Goal: Task Accomplishment & Management: Complete application form

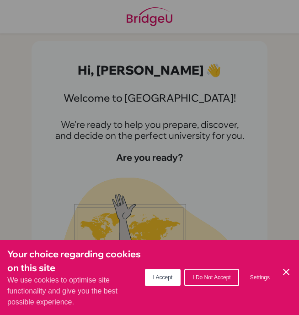
scroll to position [29, 0]
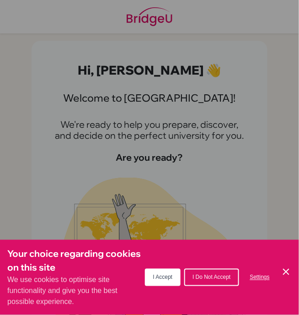
click at [284, 268] on icon "Cookie Control Close Icon" at bounding box center [286, 271] width 11 height 11
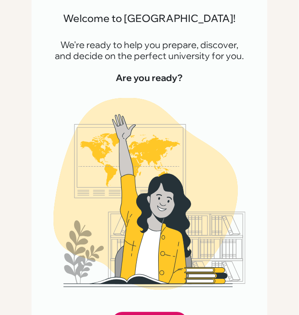
scroll to position [98, 0]
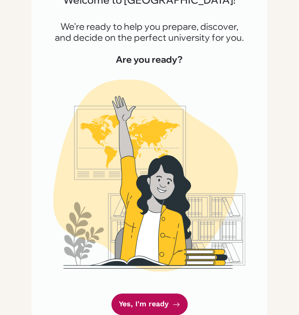
click at [162, 294] on link "Yes, I'm ready" at bounding box center [150, 305] width 76 height 22
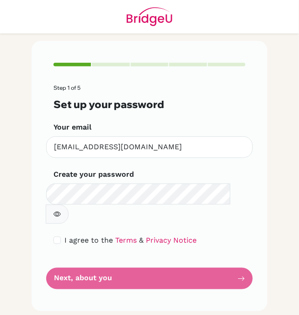
click at [61, 211] on icon "button" at bounding box center [57, 214] width 7 height 7
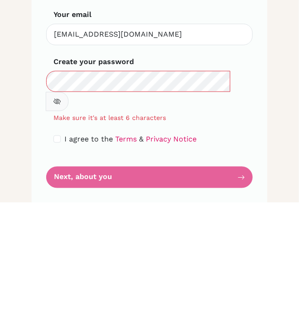
click at [293, 238] on main "Step 1 of 5 Set up your password Your email [EMAIL_ADDRESS][DOMAIN_NAME] Invali…" at bounding box center [149, 157] width 299 height 315
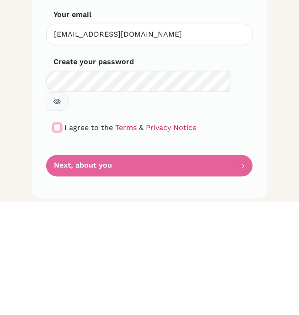
click at [55, 237] on input "checkbox" at bounding box center [57, 240] width 7 height 7
checkbox input "true"
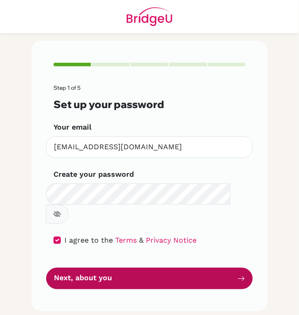
click at [232, 268] on button "Next, about you" at bounding box center [149, 279] width 207 height 22
